Goal: Transaction & Acquisition: Purchase product/service

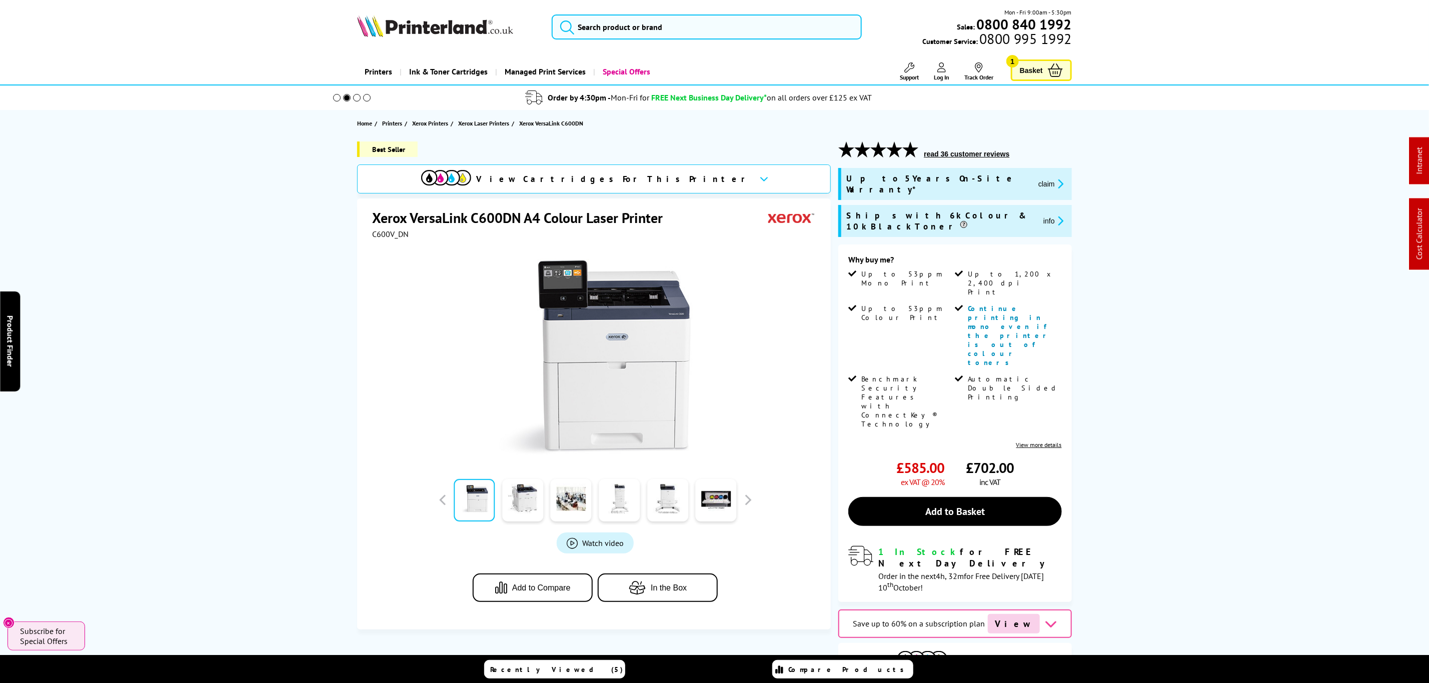
click at [692, 45] on div "Mon - Fri 9:00am - 5:30pm Sales: 0800 840 1992 Customer Service: 0800 995 1992" at bounding box center [715, 30] width 800 height 44
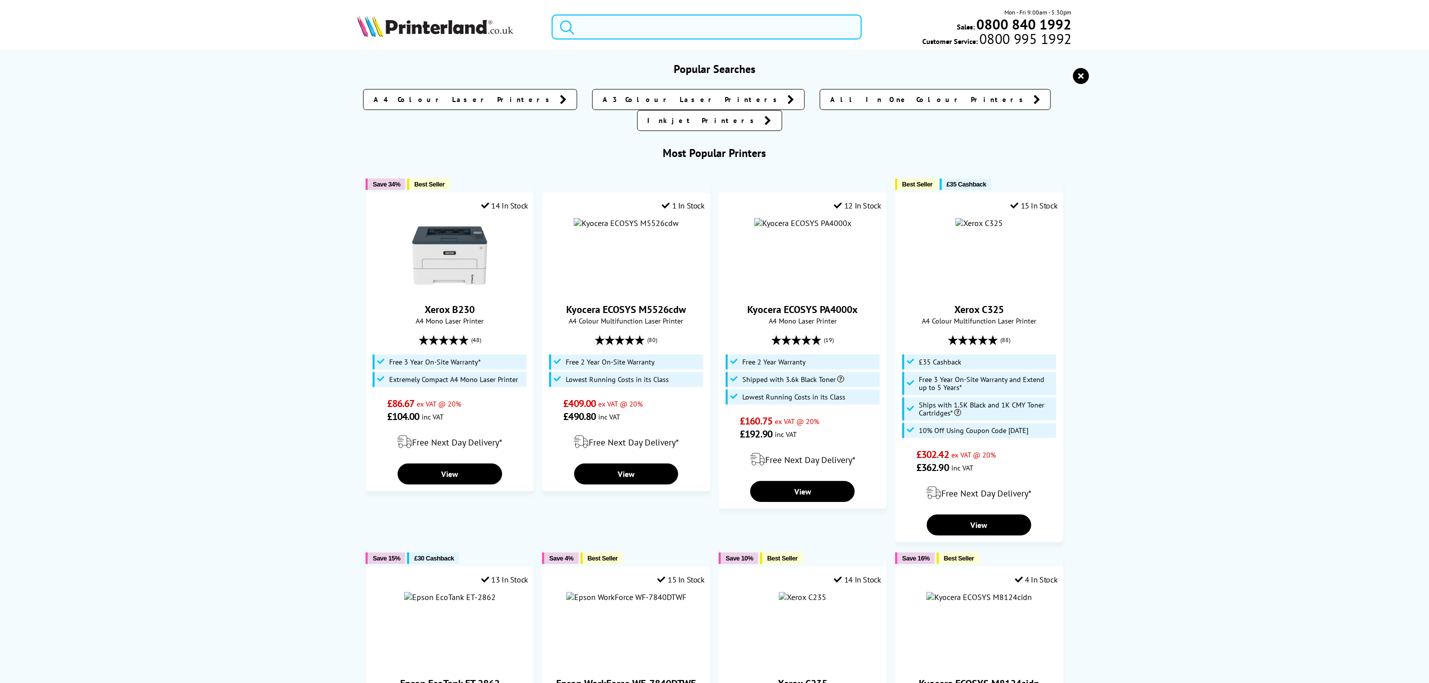
click at [677, 28] on input "search" at bounding box center [707, 27] width 310 height 25
paste input "4RA83F"
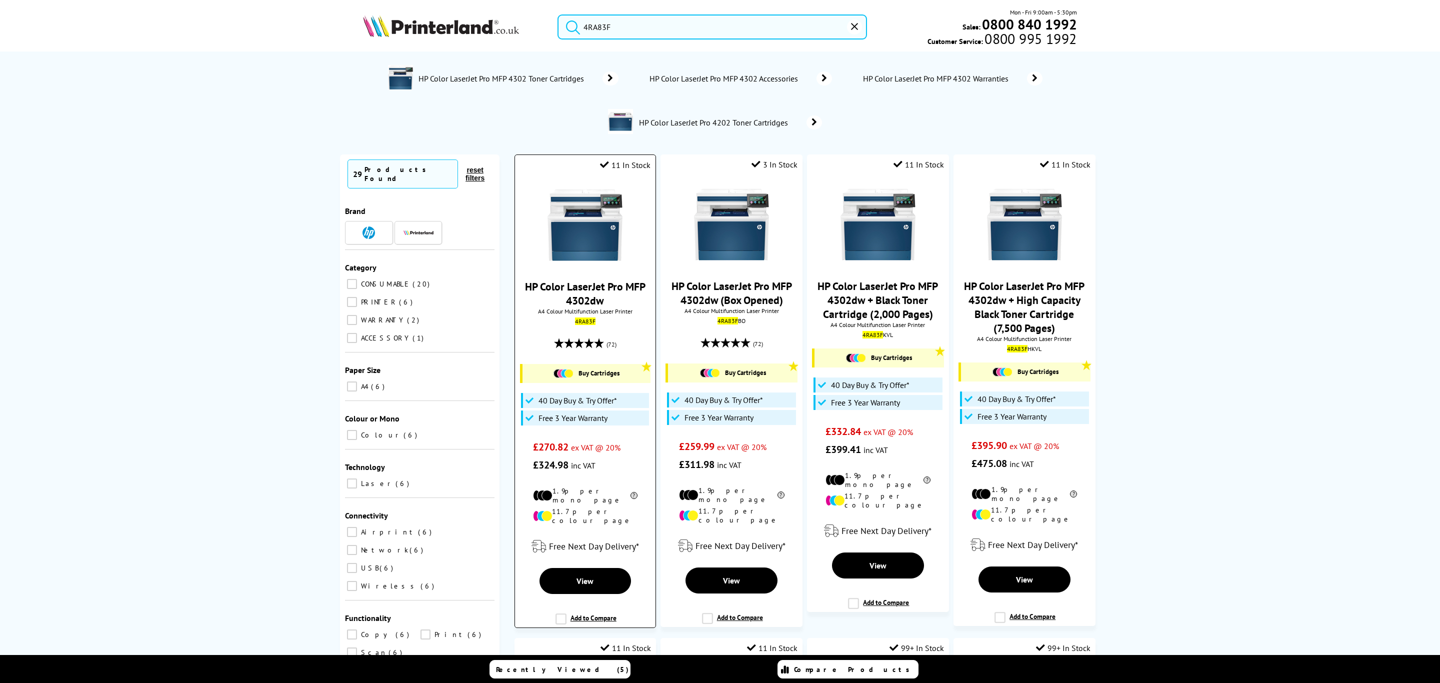
type input "4RA83F"
click at [541, 242] on div at bounding box center [585, 226] width 131 height 77
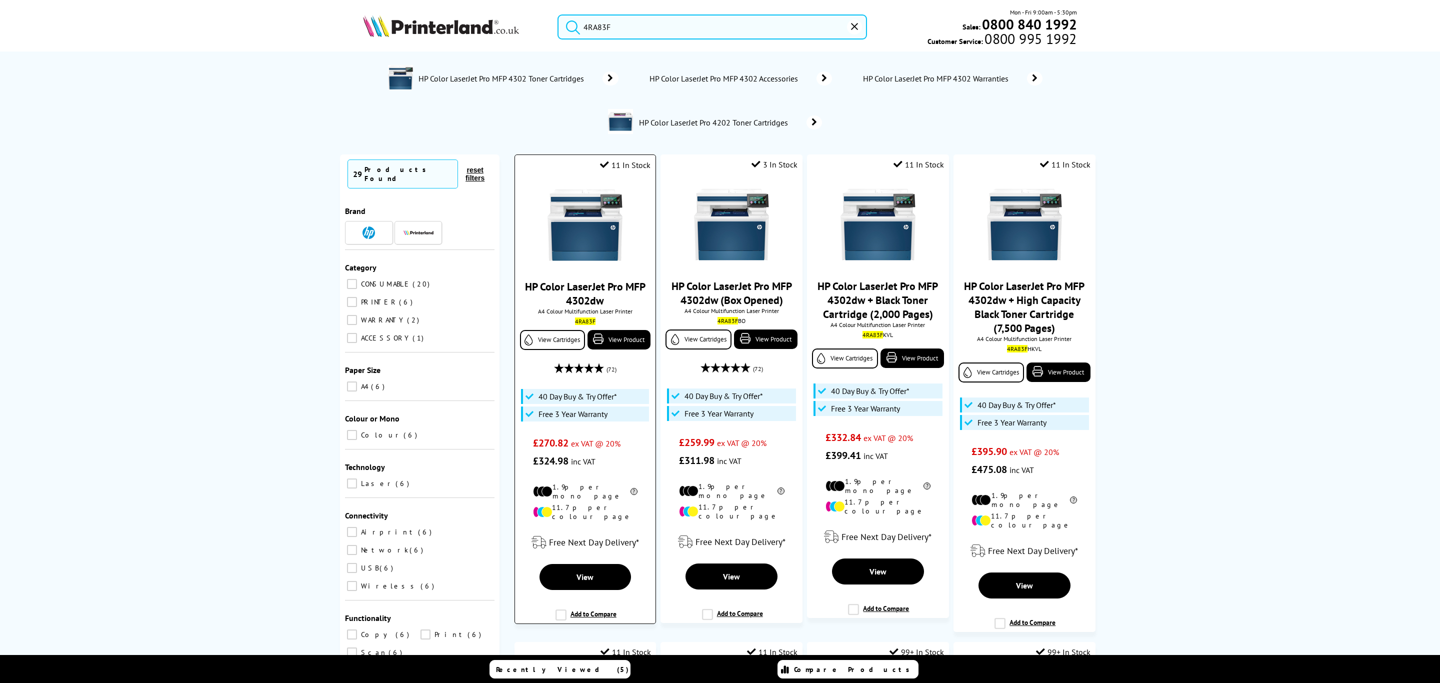
click at [559, 245] on img at bounding box center [585, 225] width 75 height 75
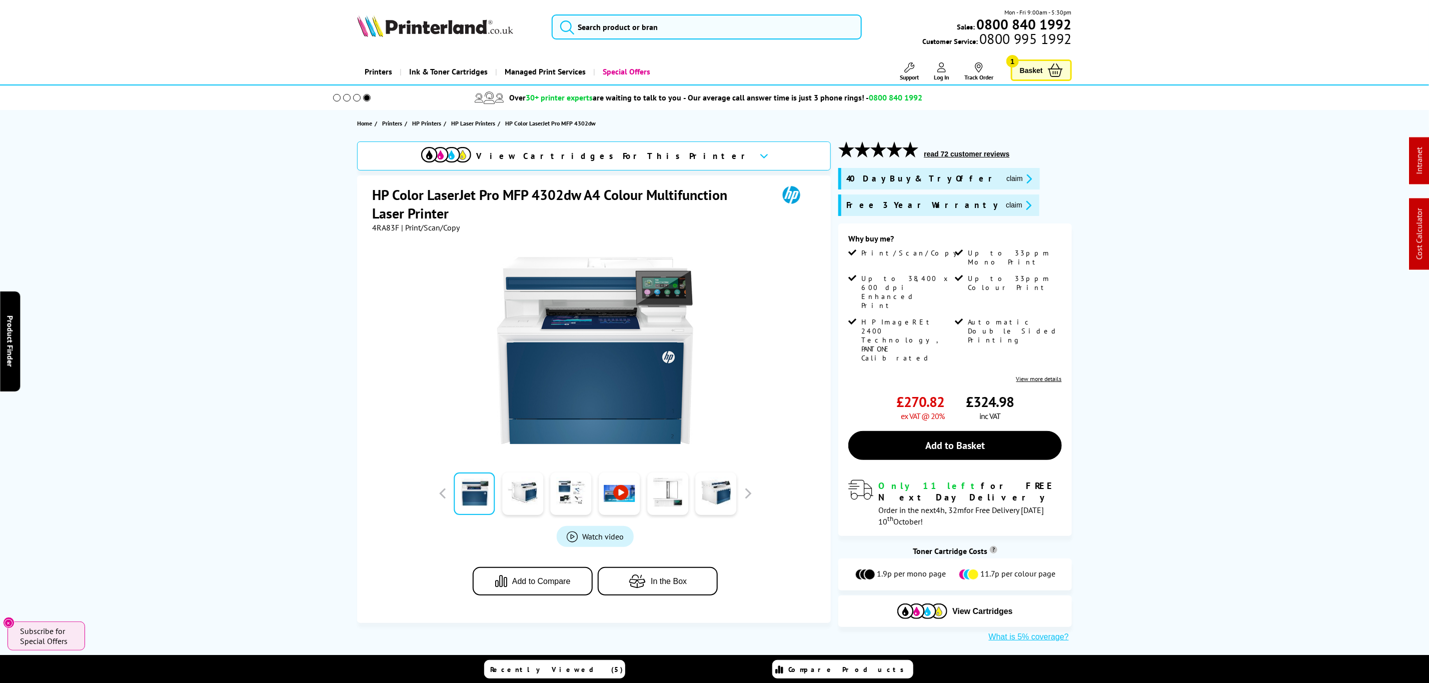
drag, startPoint x: 200, startPoint y: 377, endPoint x: 286, endPoint y: 3, distance: 383.7
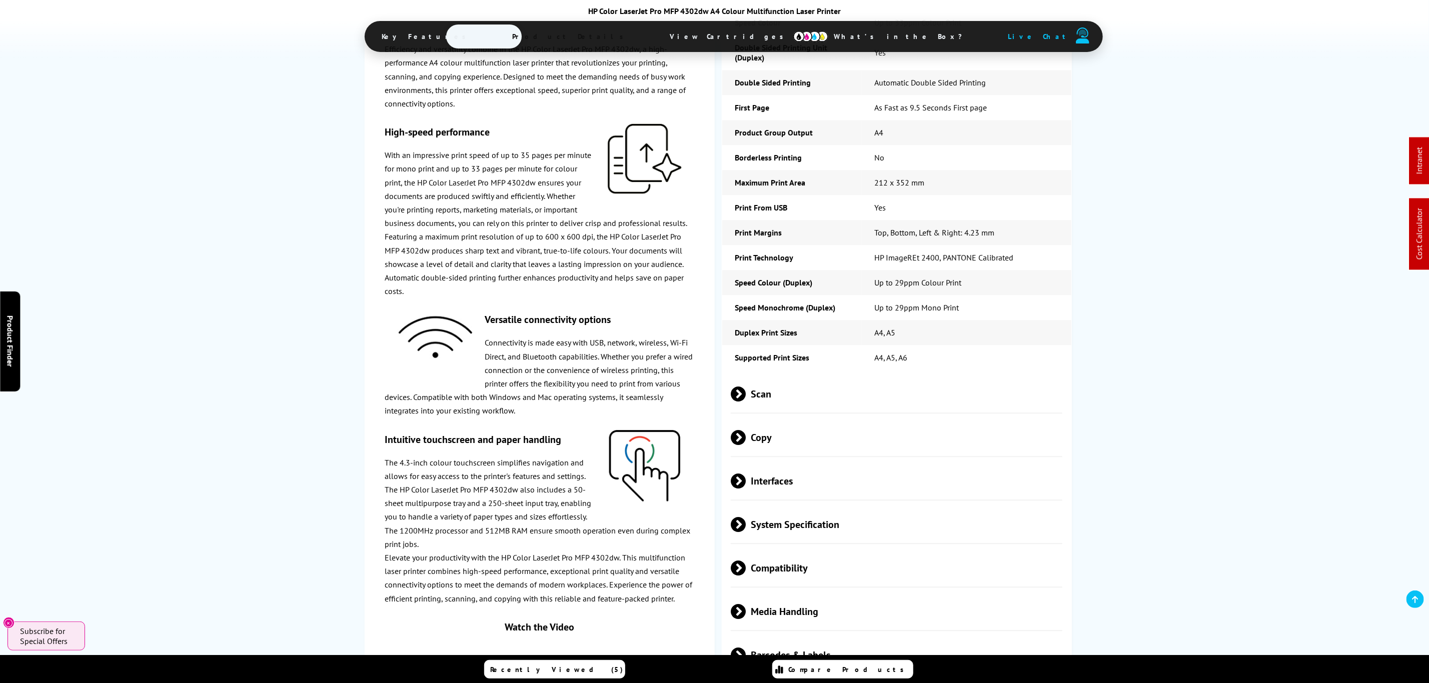
scroll to position [1800, 0]
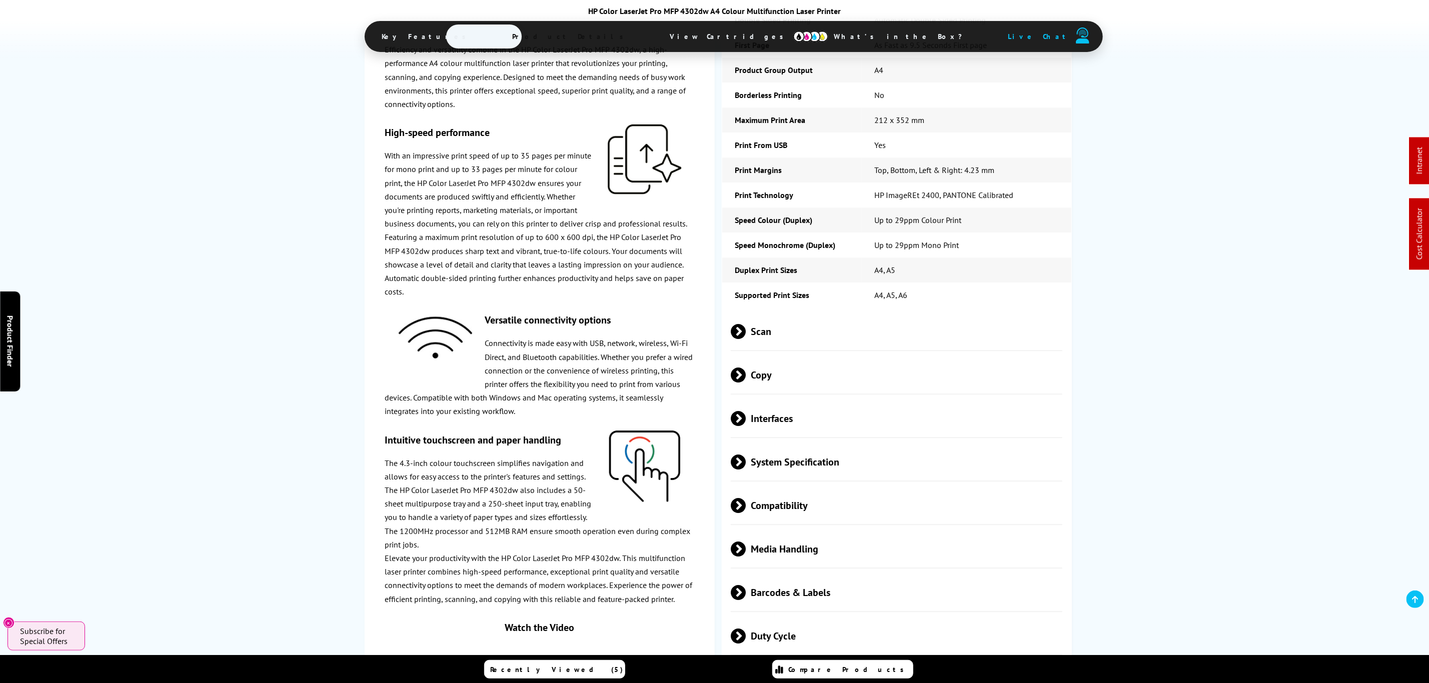
click at [772, 321] on span "Scan" at bounding box center [897, 332] width 332 height 38
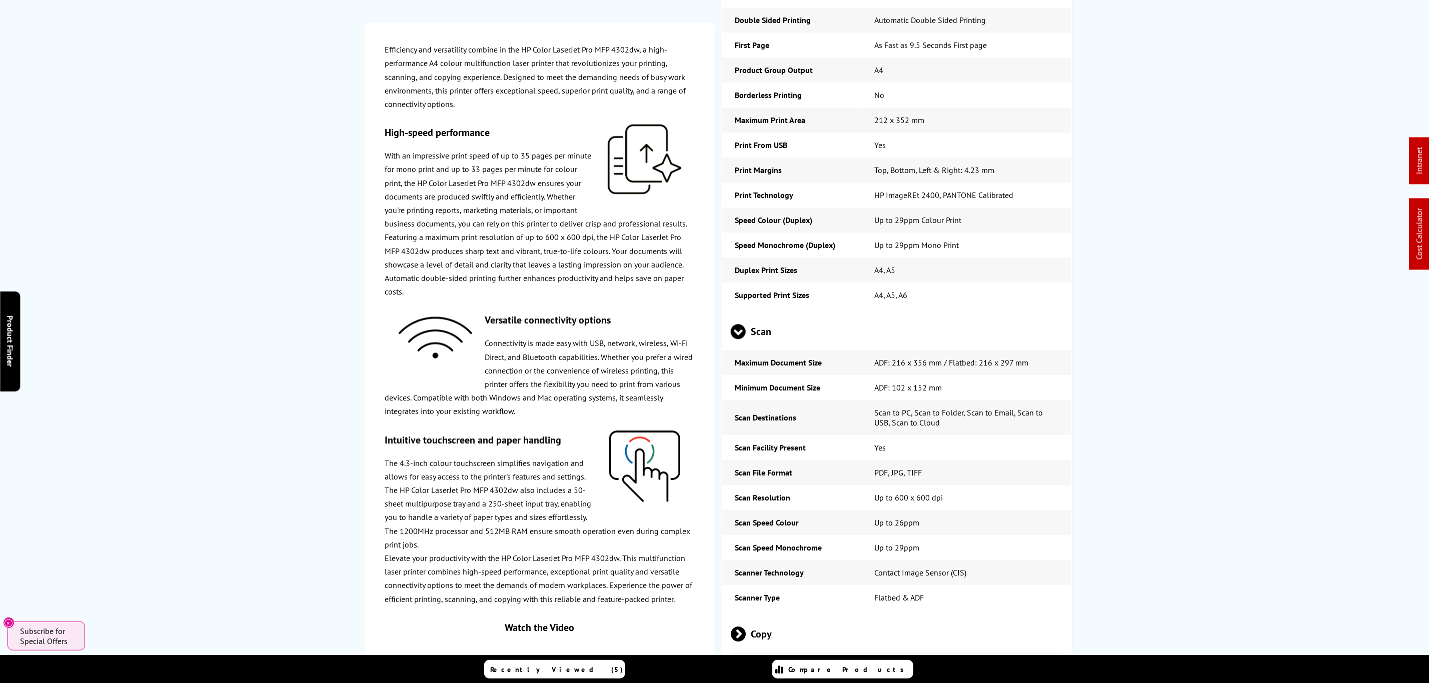
scroll to position [0, 0]
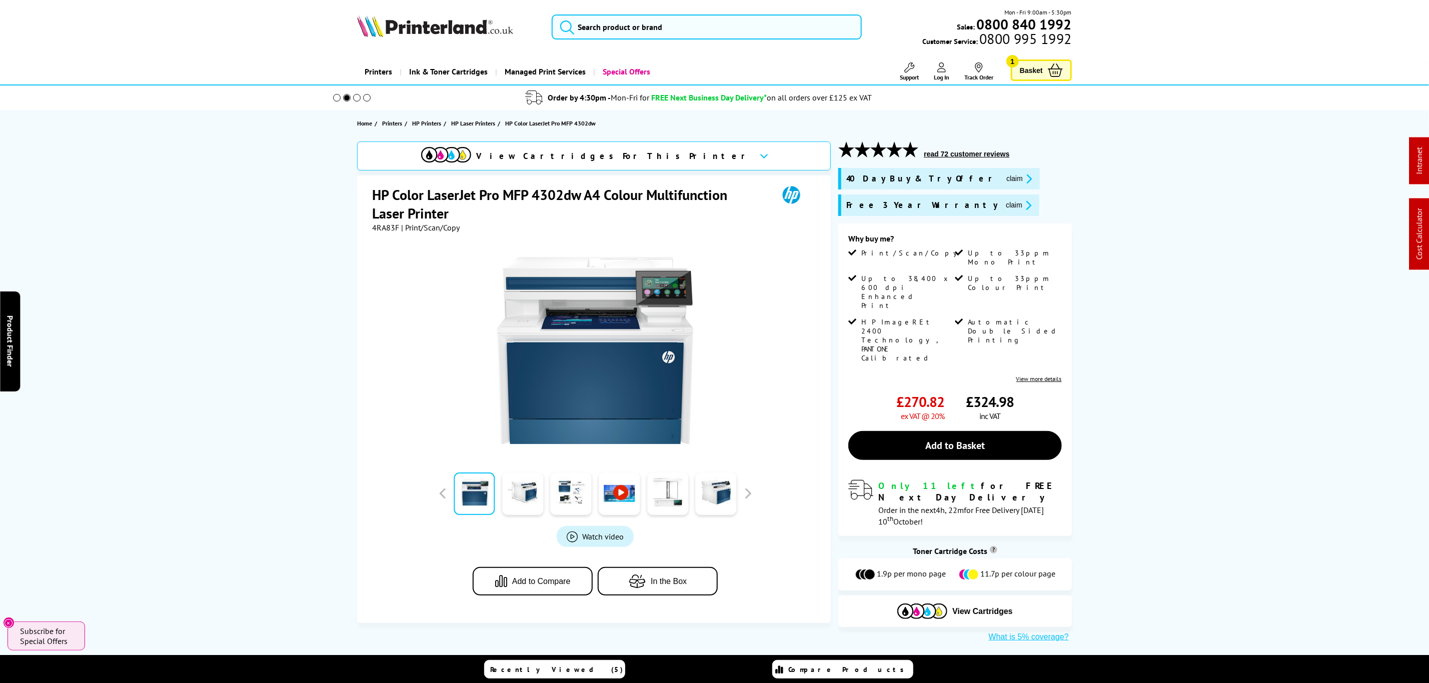
drag, startPoint x: 233, startPoint y: 181, endPoint x: 260, endPoint y: 46, distance: 137.7
drag, startPoint x: 213, startPoint y: 337, endPoint x: 219, endPoint y: 207, distance: 129.7
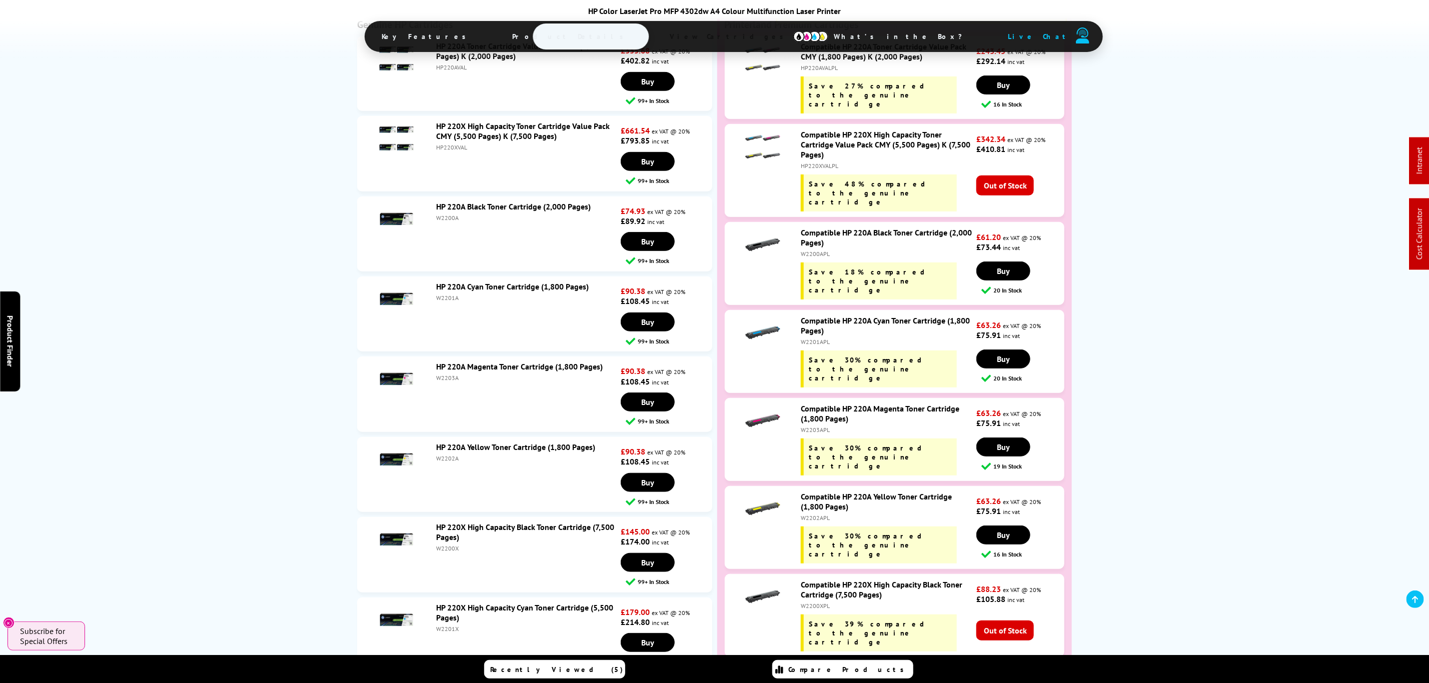
scroll to position [3076, 0]
